Goal: Transaction & Acquisition: Purchase product/service

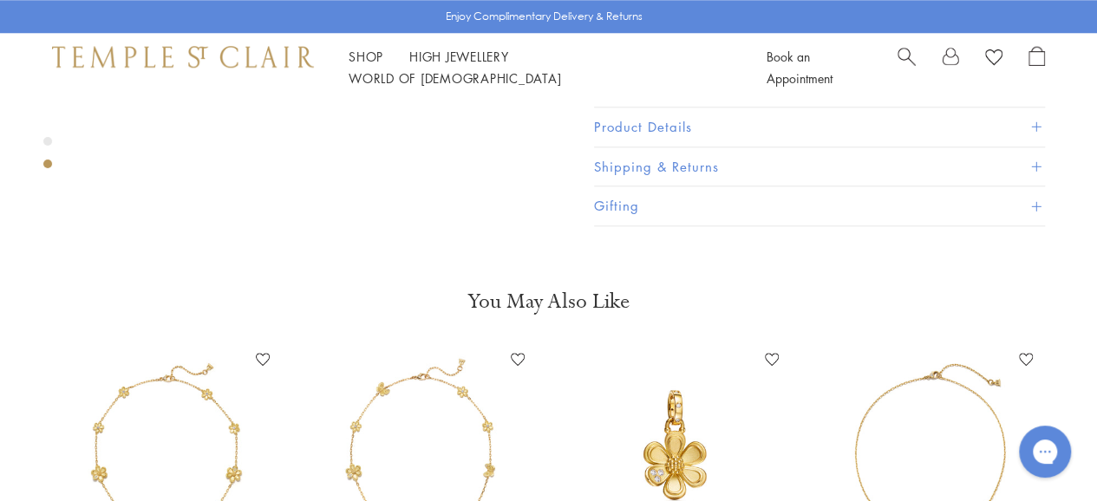
scroll to position [1041, 0]
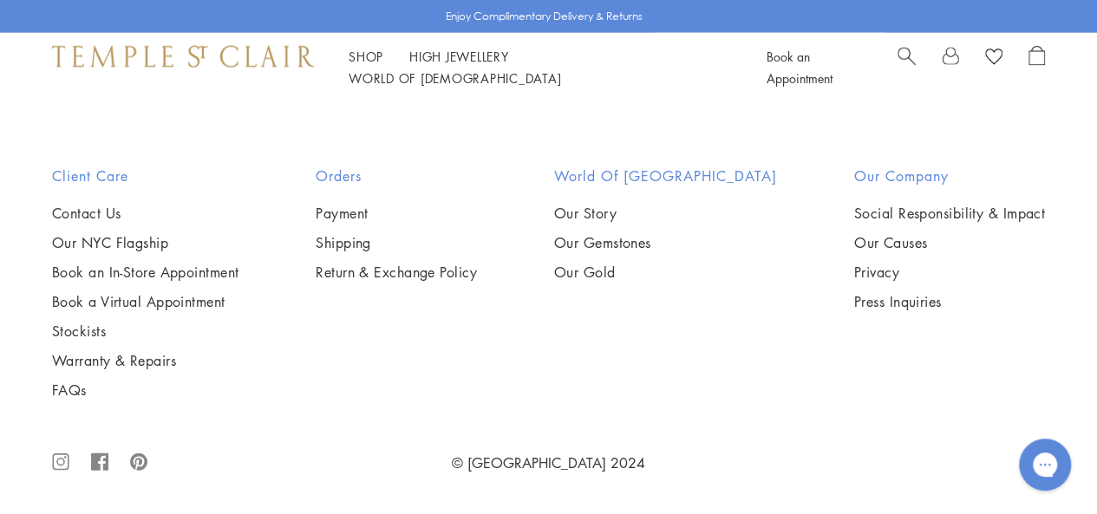
scroll to position [3383, 0]
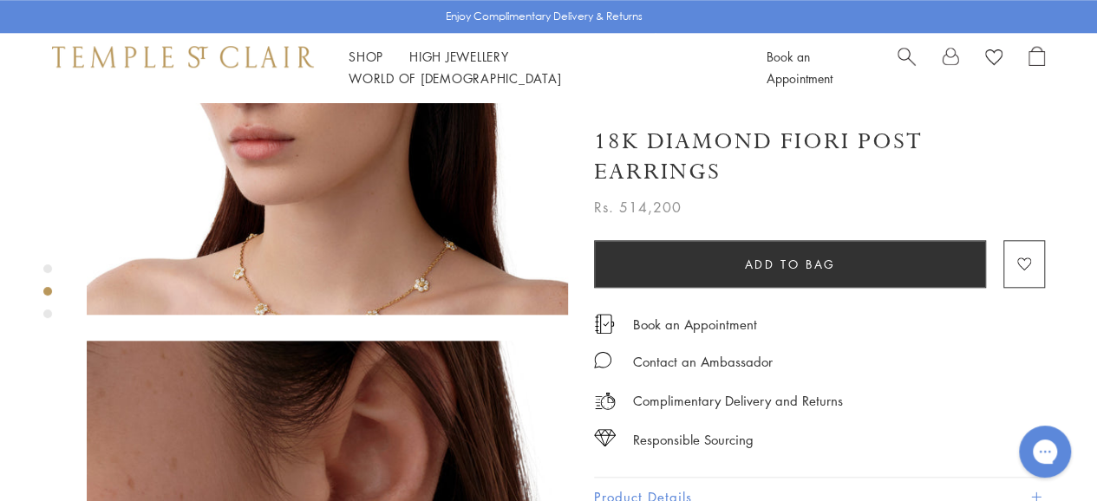
scroll to position [607, 0]
